Goal: Use online tool/utility

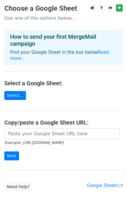
click at [103, 159] on div "Example: https://docs.google.com/spreadsheets/d/abc/edit Next" at bounding box center [63, 148] width 127 height 38
click at [98, 143] on form "Example: https://docs.google.com/spreadsheets/d/abc/edit Next" at bounding box center [63, 145] width 119 height 32
click at [107, 148] on form "Example: https://docs.google.com/spreadsheets/d/abc/edit Next" at bounding box center [63, 145] width 119 height 32
